Goal: Information Seeking & Learning: Learn about a topic

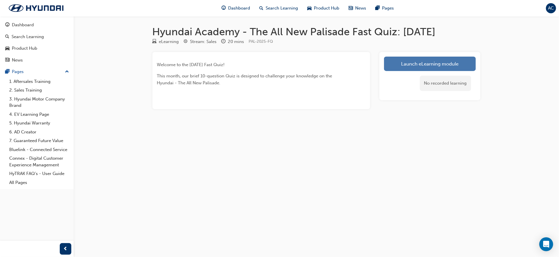
click at [422, 60] on link "Launch eLearning module" at bounding box center [430, 64] width 92 height 14
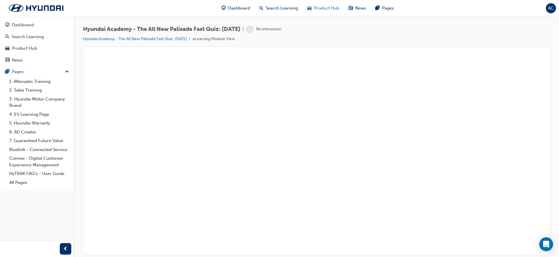
click at [314, 9] on span "Product Hub" at bounding box center [326, 8] width 25 height 7
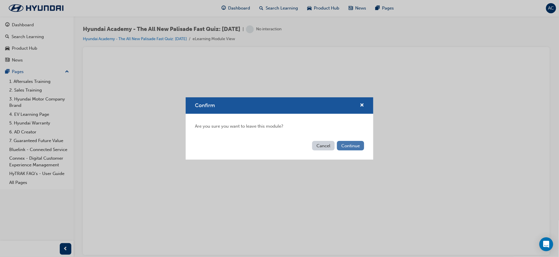
click at [354, 144] on button "Continue" at bounding box center [350, 146] width 27 height 10
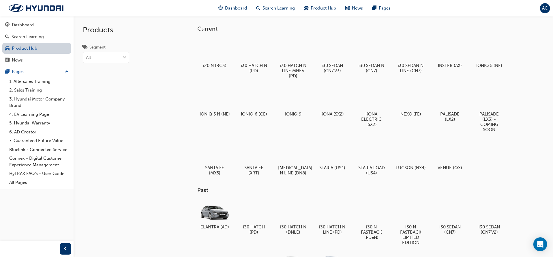
click at [20, 49] on link "Product Hub" at bounding box center [36, 48] width 69 height 11
click at [14, 40] on div "Search Learning" at bounding box center [36, 36] width 63 height 7
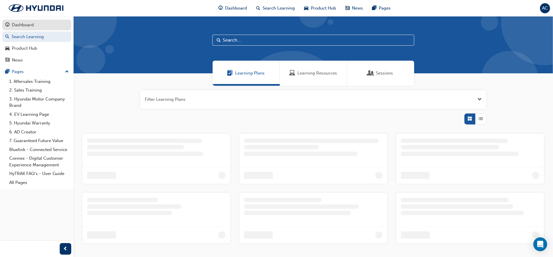
click at [40, 24] on div "Dashboard" at bounding box center [36, 24] width 63 height 7
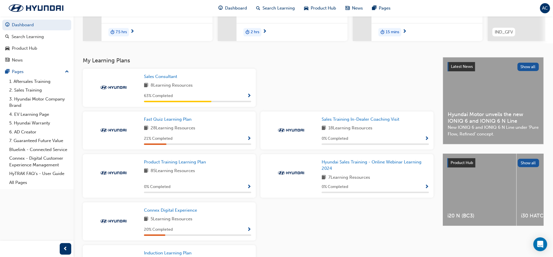
scroll to position [108, 0]
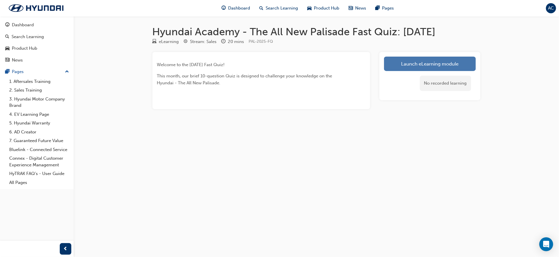
click at [424, 62] on link "Launch eLearning module" at bounding box center [430, 64] width 92 height 14
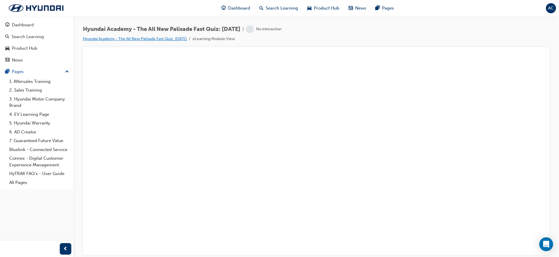
click at [142, 38] on link "Hyundai Academy - The All New Palisade Fast Quiz: [DATE]" at bounding box center [135, 38] width 104 height 5
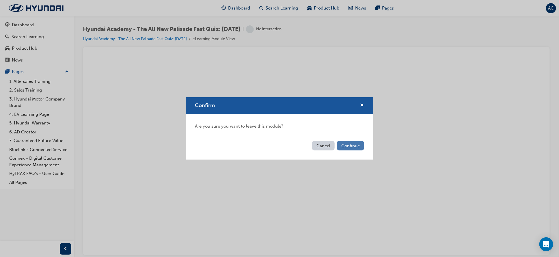
click at [357, 145] on button "Continue" at bounding box center [350, 146] width 27 height 10
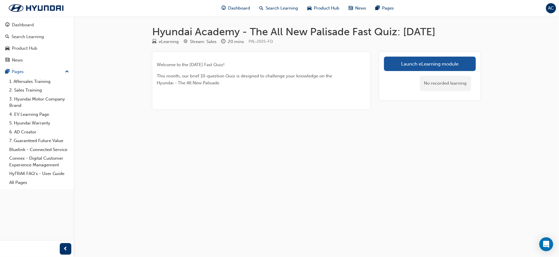
click at [438, 85] on div "No recorded learning" at bounding box center [445, 83] width 51 height 15
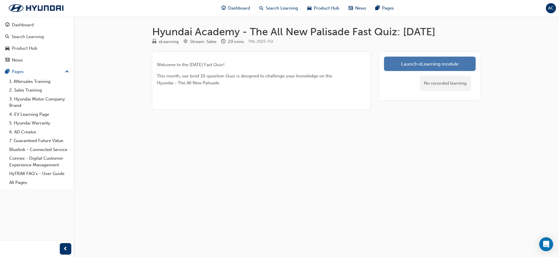
click at [469, 63] on link "Launch eLearning module" at bounding box center [430, 64] width 92 height 14
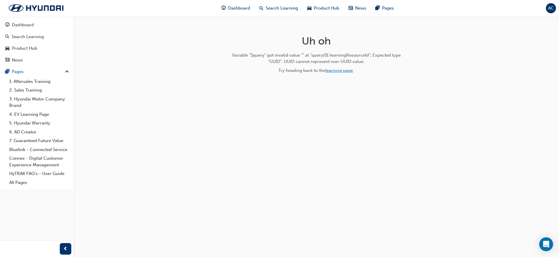
click at [340, 70] on link "learning page" at bounding box center [339, 70] width 27 height 5
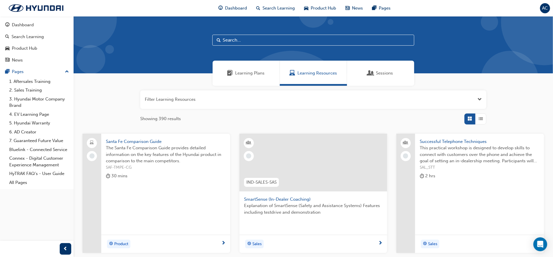
click at [479, 96] on span "Open the filter" at bounding box center [480, 99] width 4 height 7
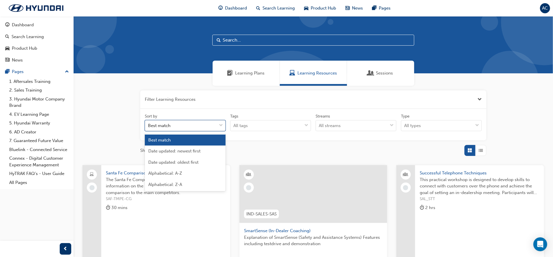
click at [202, 123] on div "Best match" at bounding box center [181, 126] width 72 height 10
click at [149, 123] on input "Sort by option Best match focused, 1 of 5. 5 results available. Use Up and Down…" at bounding box center [148, 125] width 1 height 5
click at [194, 148] on div "Date updated: newest first" at bounding box center [185, 150] width 81 height 11
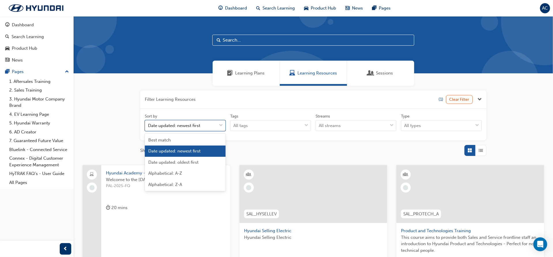
click at [197, 124] on div "Date updated: newest first" at bounding box center [174, 125] width 52 height 7
click at [149, 124] on input "Sort by option Date updated: newest first, selected. option Date updated: newes…" at bounding box center [148, 125] width 1 height 5
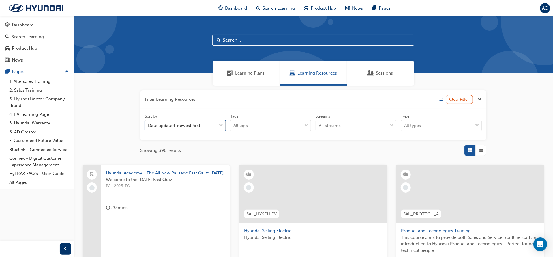
click at [197, 124] on div "Date updated: newest first" at bounding box center [174, 125] width 52 height 7
click at [149, 124] on input "Sort by option Date updated: newest first, selected. 0 results available. Selec…" at bounding box center [148, 125] width 1 height 5
click at [126, 171] on span "Hyundai Academy - The All New Palisade Fast Quiz: [DATE]" at bounding box center [166, 173] width 120 height 7
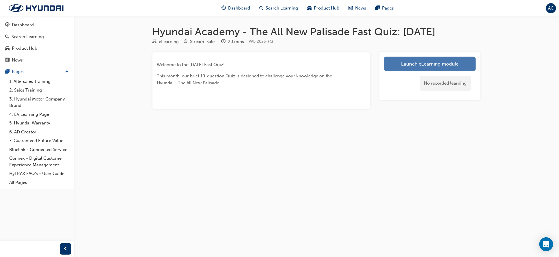
click at [442, 64] on link "Launch eLearning module" at bounding box center [430, 64] width 92 height 14
